Goal: Download file/media

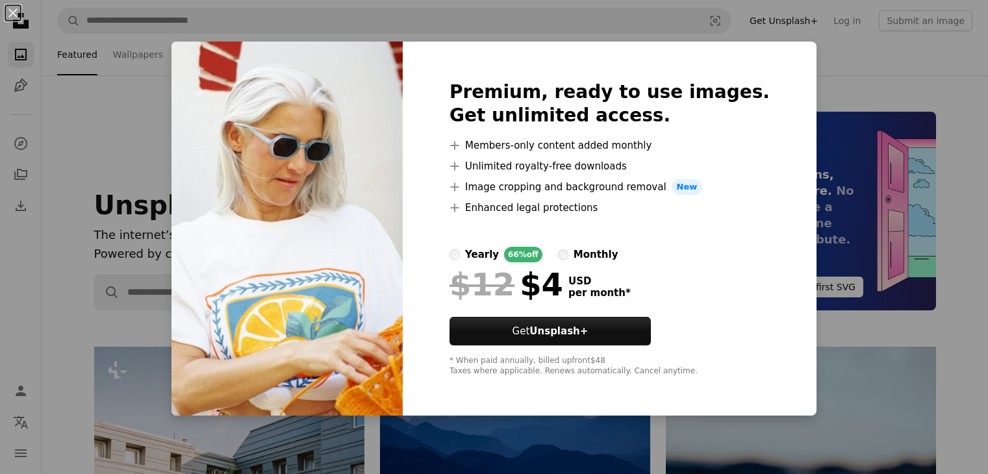
scroll to position [2467, 0]
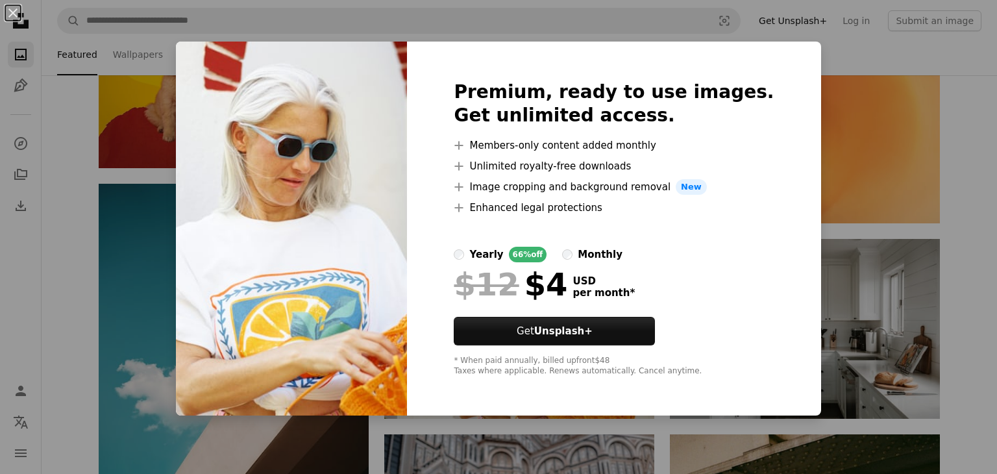
click at [731, 182] on li "A plus sign Image cropping and background removal New" at bounding box center [614, 187] width 320 height 16
click at [943, 211] on div "An X shape Premium, ready to use images. Get unlimited access. A plus sign Memb…" at bounding box center [498, 237] width 997 height 474
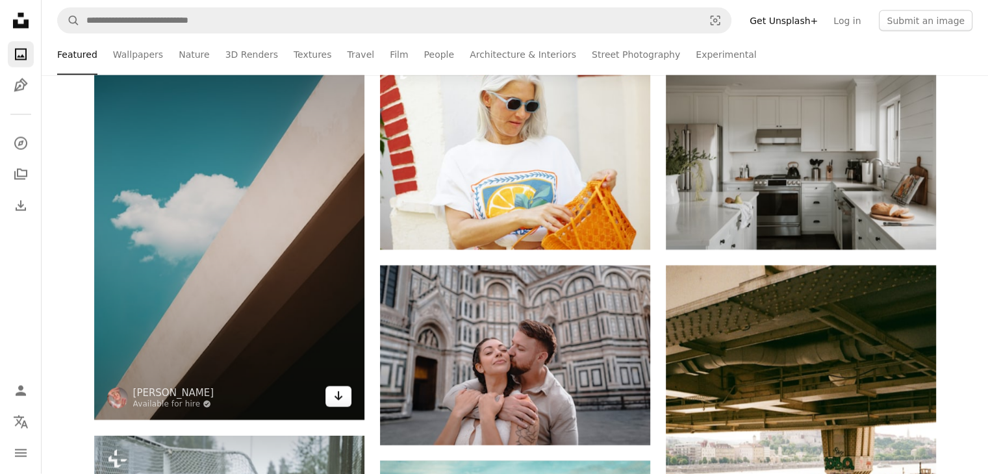
scroll to position [2662, 0]
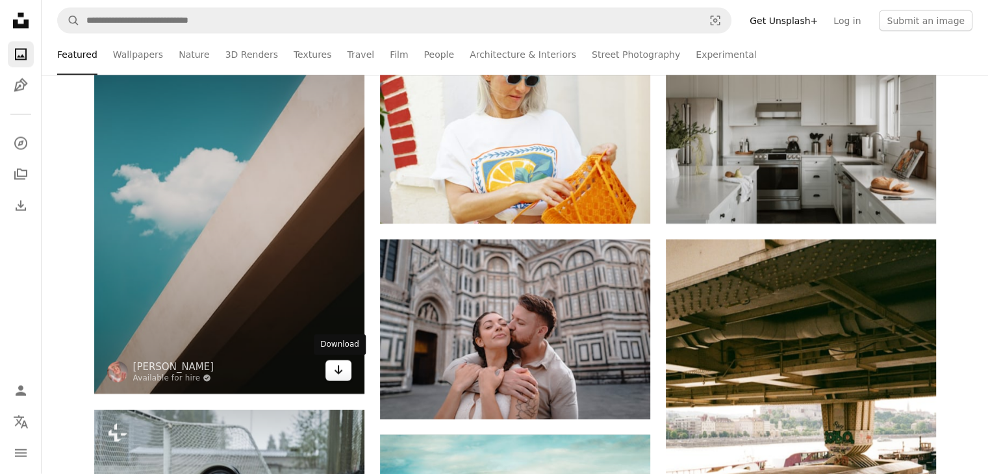
click at [342, 367] on icon "Arrow pointing down" at bounding box center [338, 370] width 10 height 16
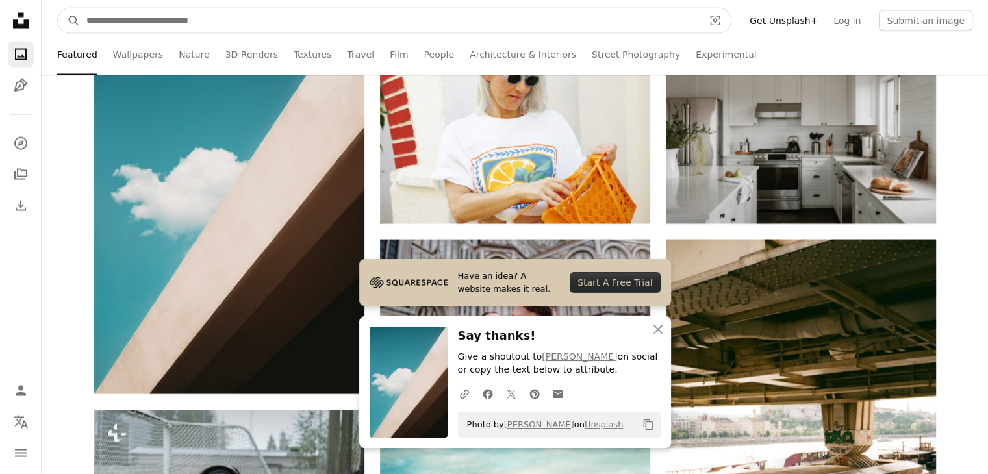
click at [218, 11] on input "Find visuals sitewide" at bounding box center [389, 20] width 619 height 25
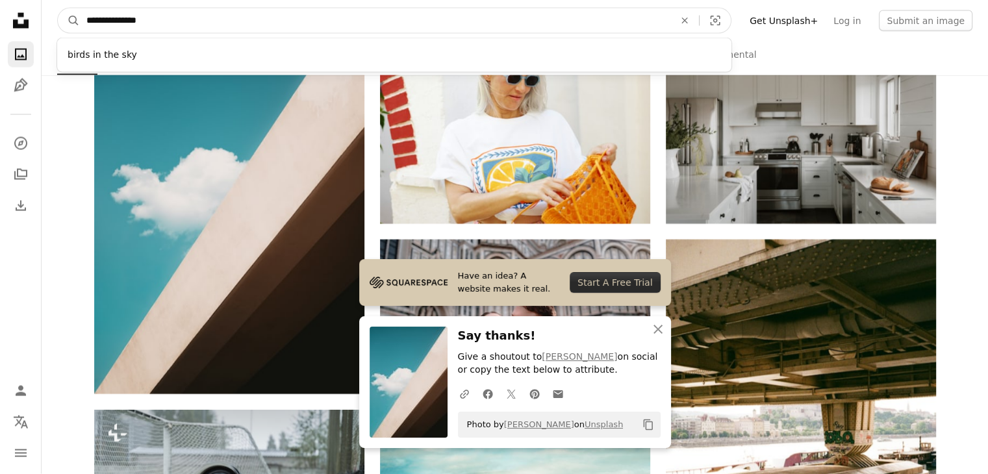
type input "**********"
click button "A magnifying glass" at bounding box center [69, 20] width 22 height 25
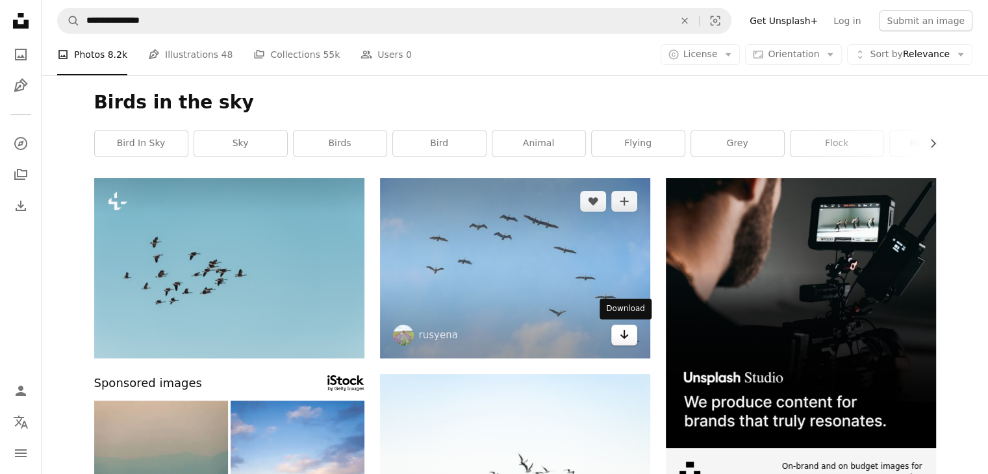
click at [622, 329] on icon "Arrow pointing down" at bounding box center [624, 335] width 10 height 16
